Goal: Task Accomplishment & Management: Use online tool/utility

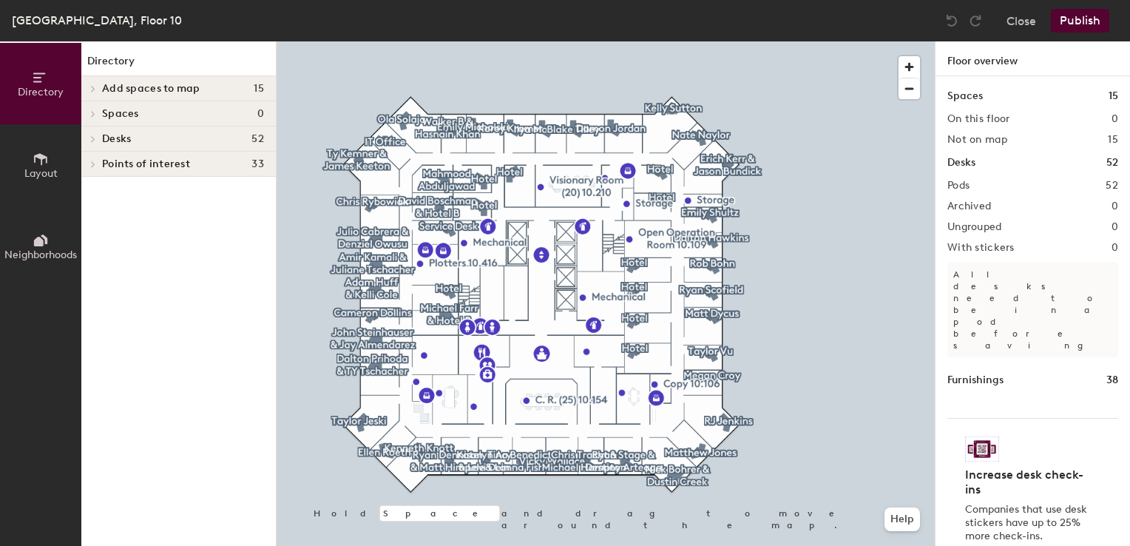
click at [44, 189] on button "Layout" at bounding box center [40, 164] width 81 height 81
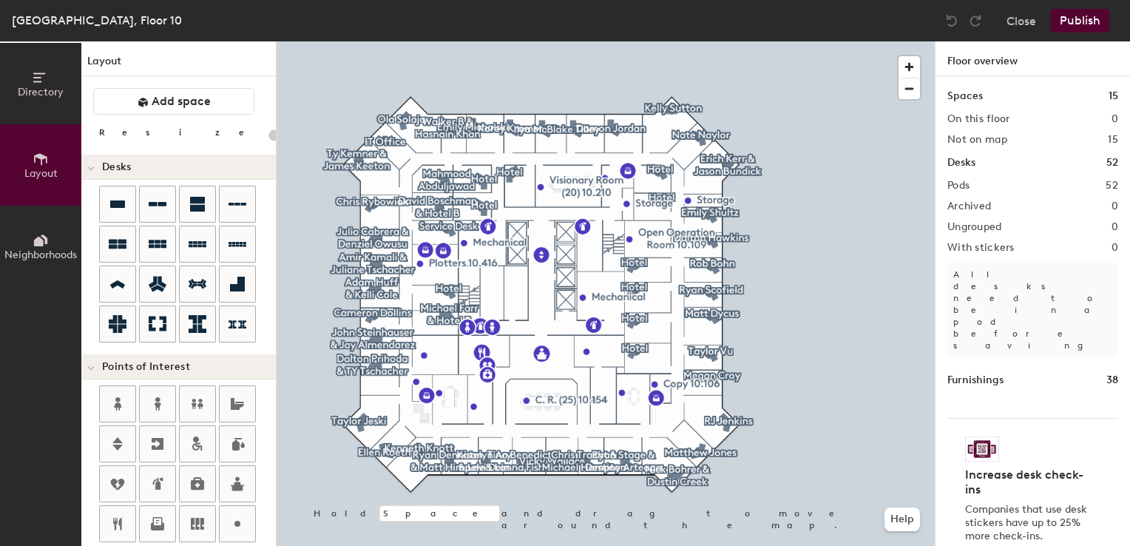
click at [41, 235] on icon at bounding box center [44, 239] width 7 height 10
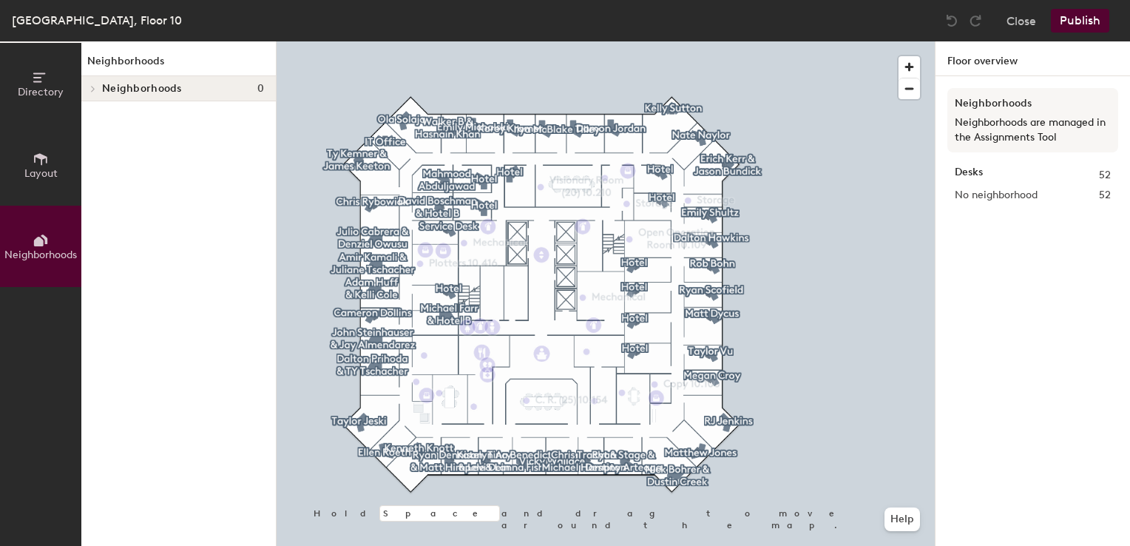
click at [35, 87] on span "Directory" at bounding box center [41, 92] width 46 height 13
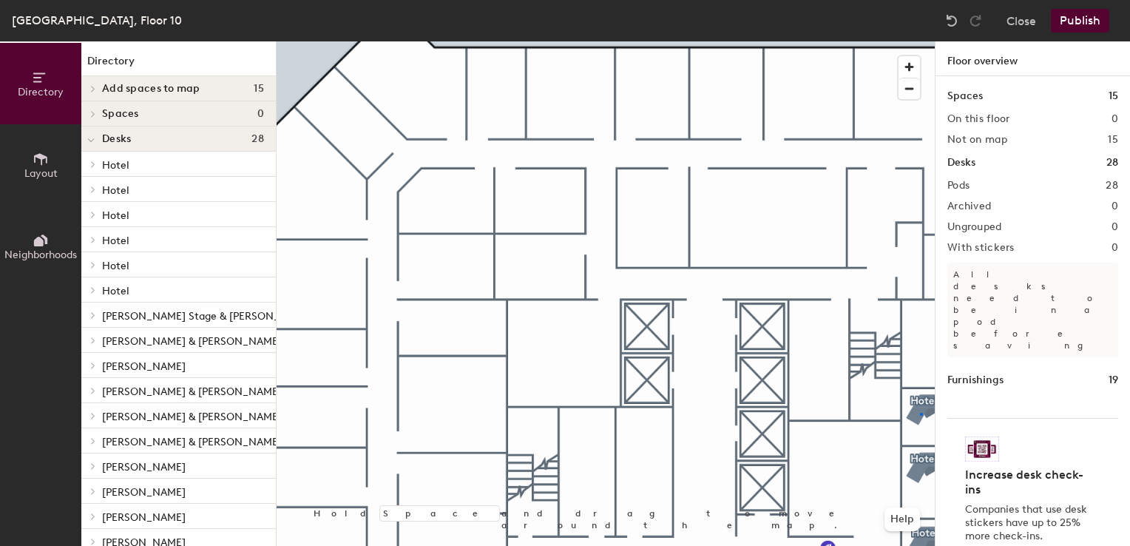
click at [920, 41] on div at bounding box center [606, 41] width 658 height 0
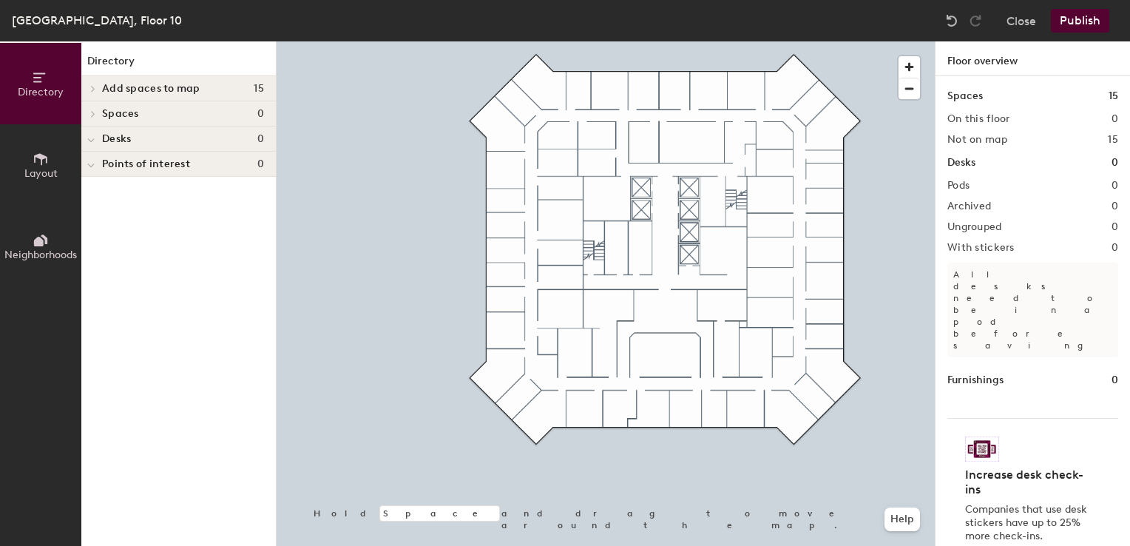
click at [1078, 23] on button "Publish" at bounding box center [1080, 21] width 58 height 24
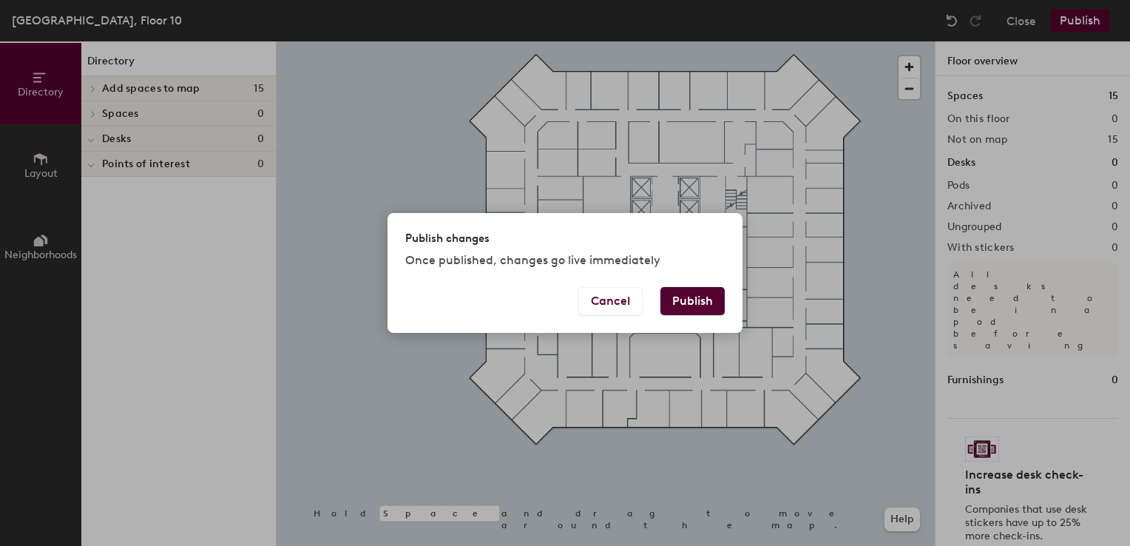
click at [700, 308] on button "Publish" at bounding box center [692, 301] width 64 height 28
